Goal: Complete application form

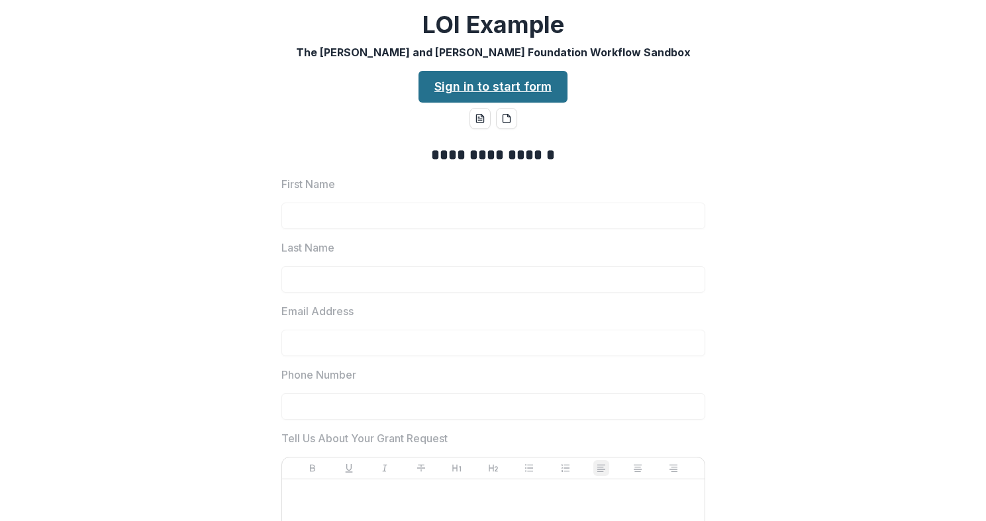
click at [496, 86] on link "Sign in to start form" at bounding box center [493, 87] width 149 height 32
